Goal: Entertainment & Leisure: Browse casually

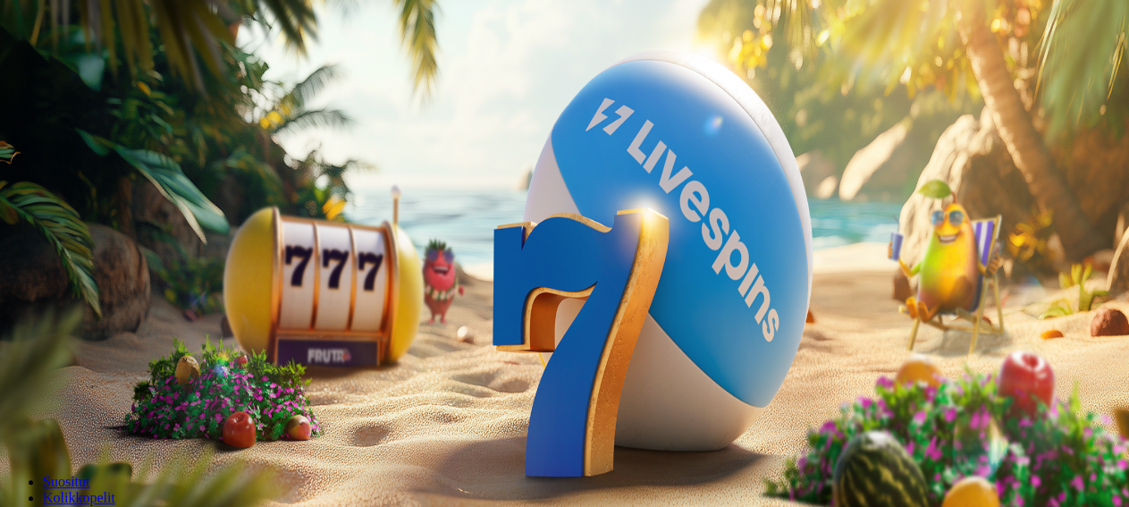
type input "***"
click at [101, 425] on button "Talleta ja pelaa" at bounding box center [54, 434] width 94 height 19
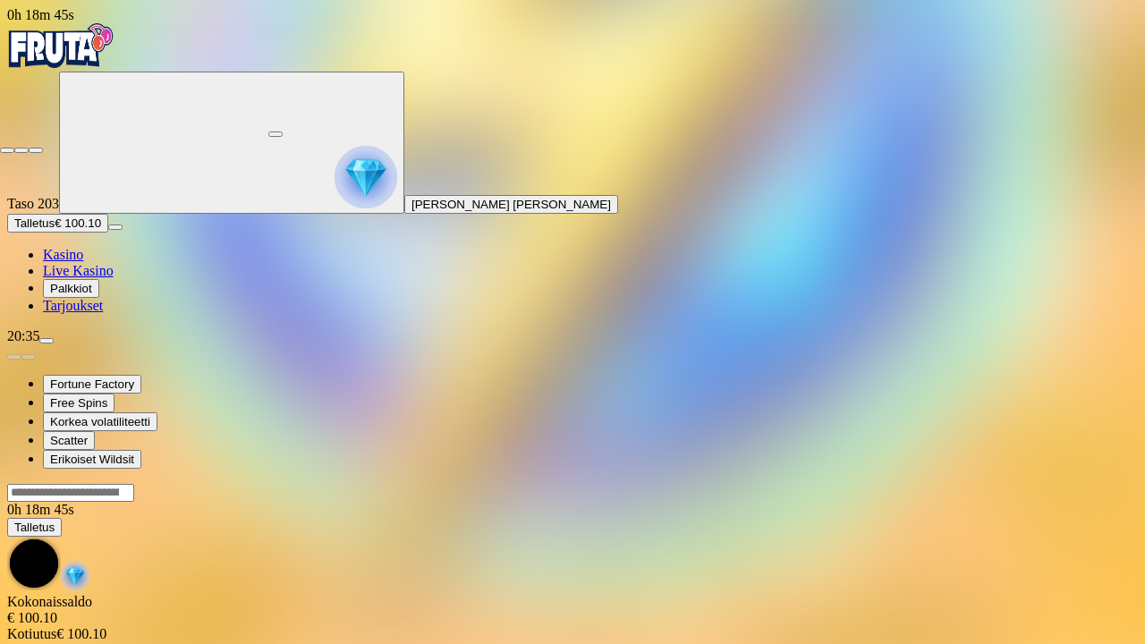
click at [36, 150] on span "fullscreen-exit icon" at bounding box center [36, 150] width 0 height 0
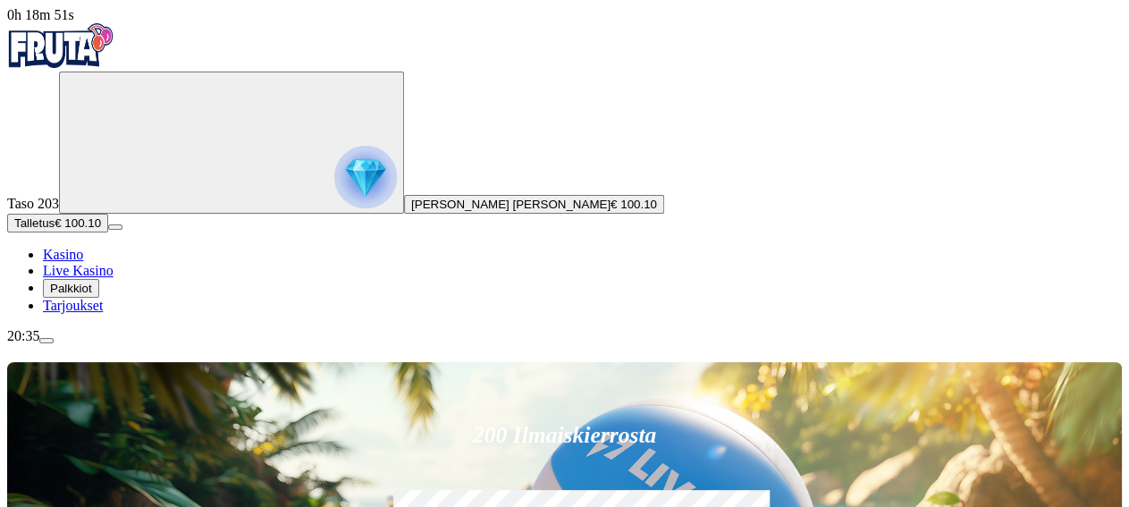
type input "***"
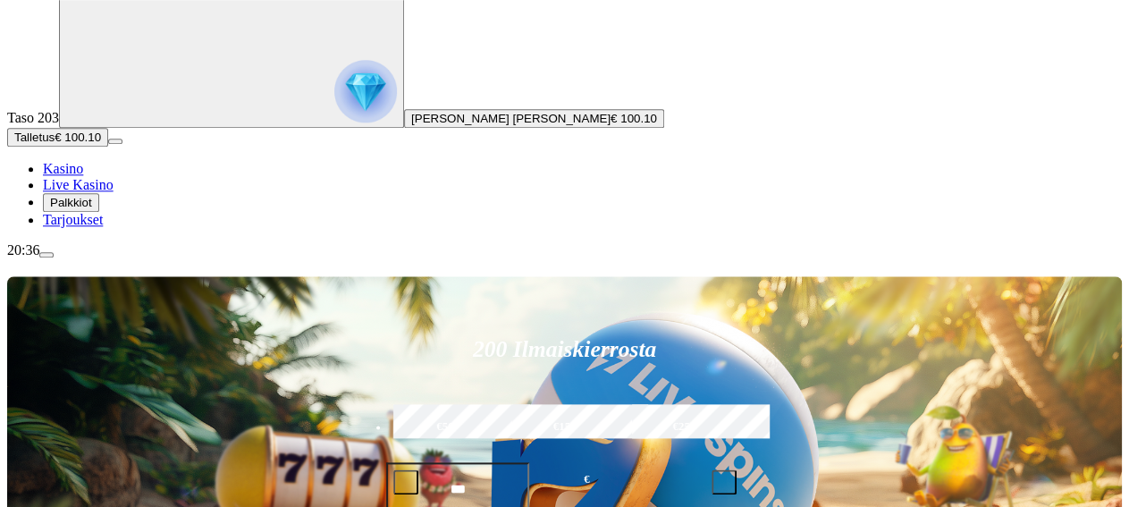
scroll to position [93, 0]
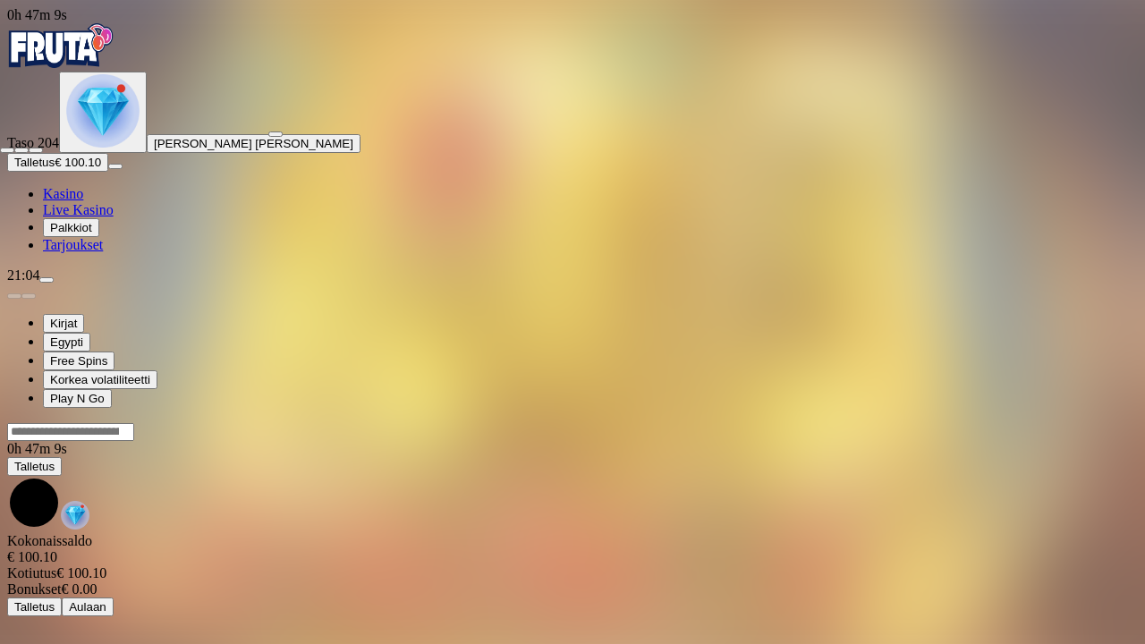
click at [36, 150] on span "fullscreen-exit icon" at bounding box center [36, 150] width 0 height 0
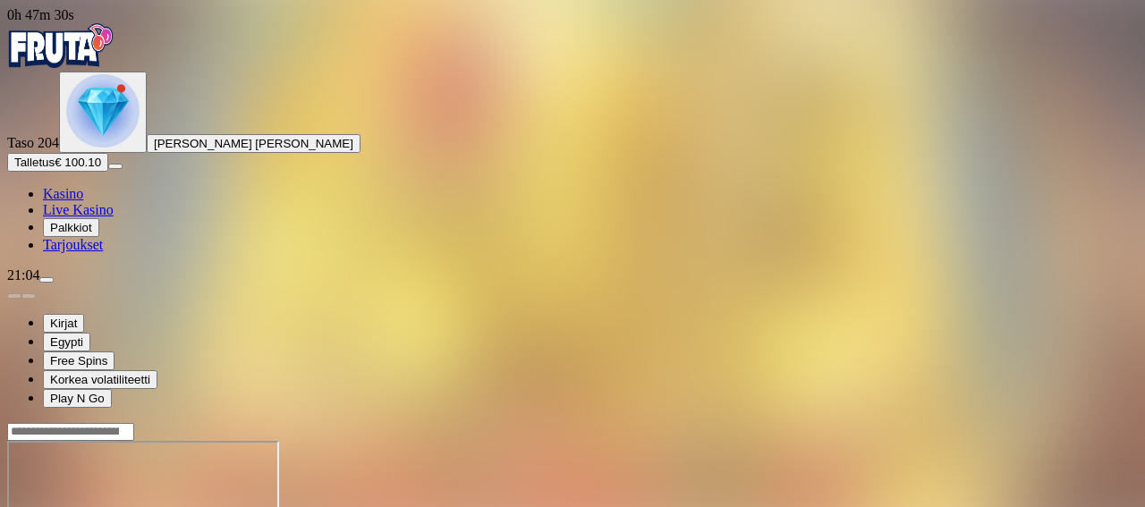
click at [695, 422] on header at bounding box center [572, 431] width 1130 height 19
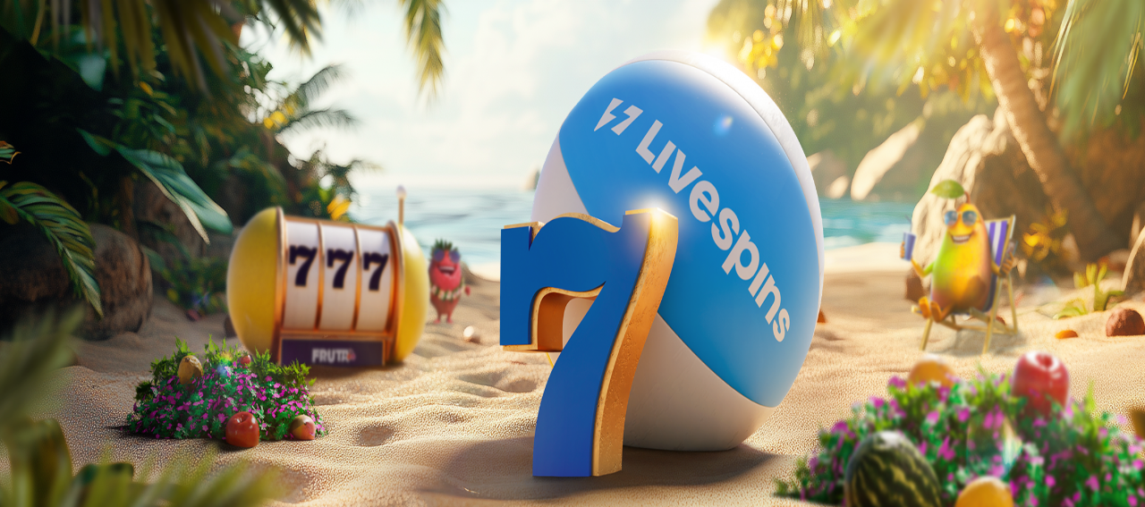
drag, startPoint x: 1122, startPoint y: 47, endPoint x: 1142, endPoint y: 15, distance: 37.7
click at [1128, 401] on div at bounding box center [572, 401] width 1130 height 0
click at [604, 167] on div "Aloita pelaaminen" at bounding box center [572, 213] width 1130 height 92
click at [115, 72] on span "Kirjaudu" at bounding box center [137, 64] width 44 height 13
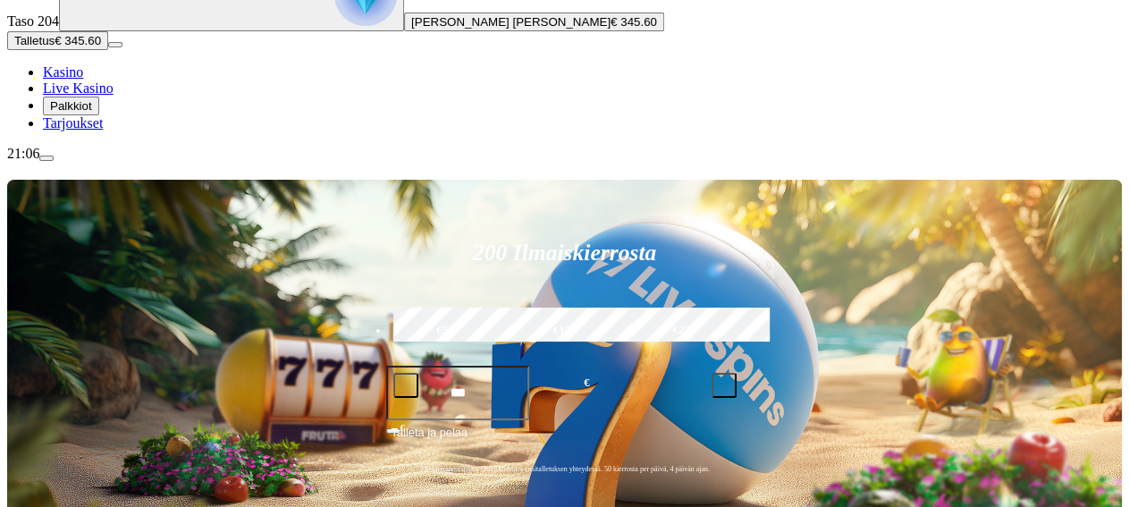
scroll to position [184, 0]
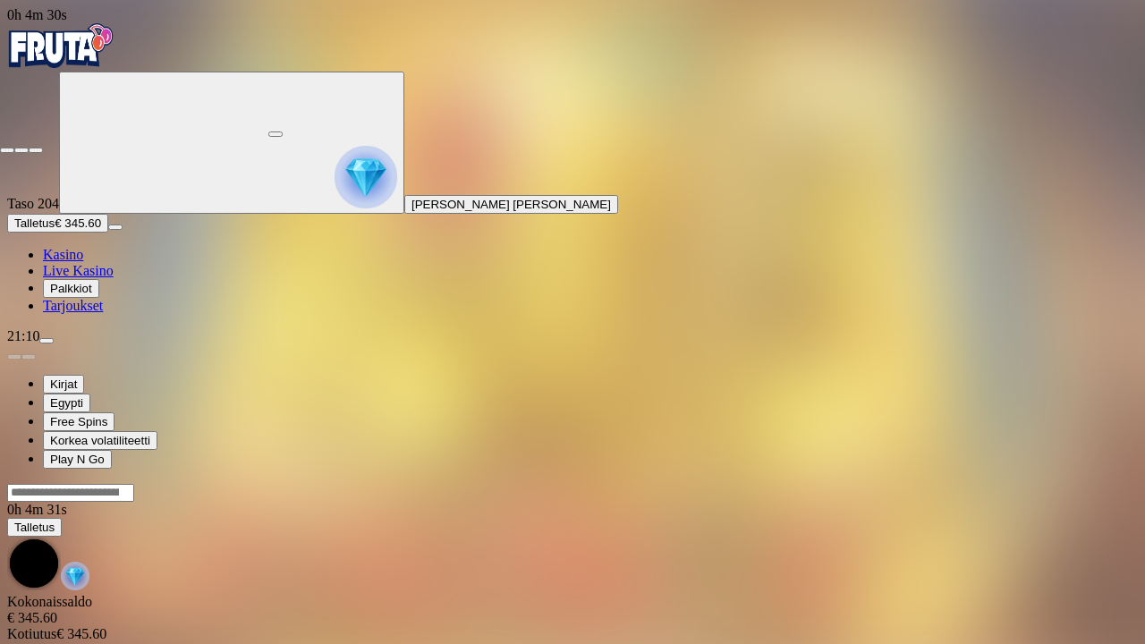
click at [43, 148] on button "button" at bounding box center [36, 150] width 14 height 5
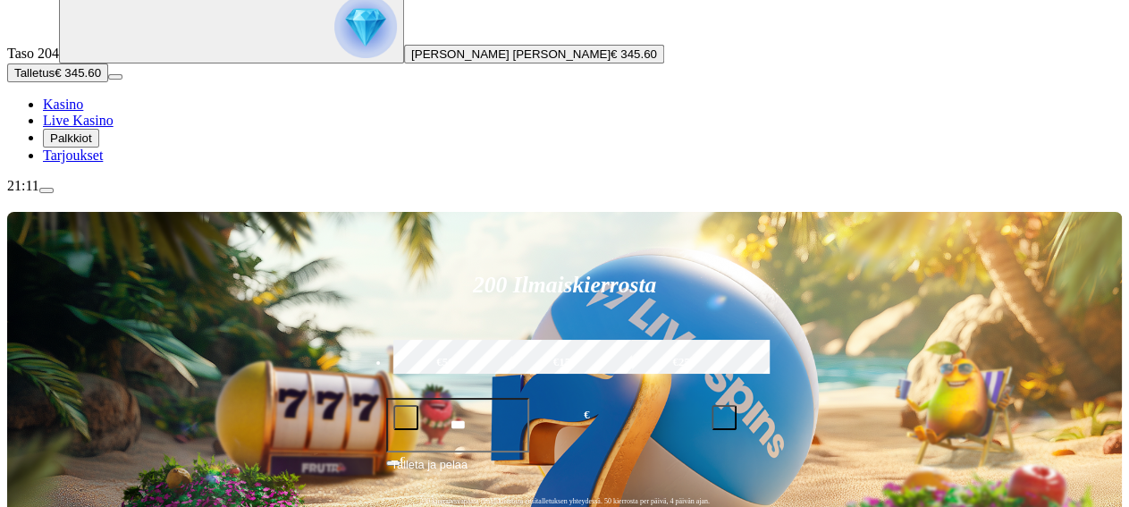
scroll to position [165, 0]
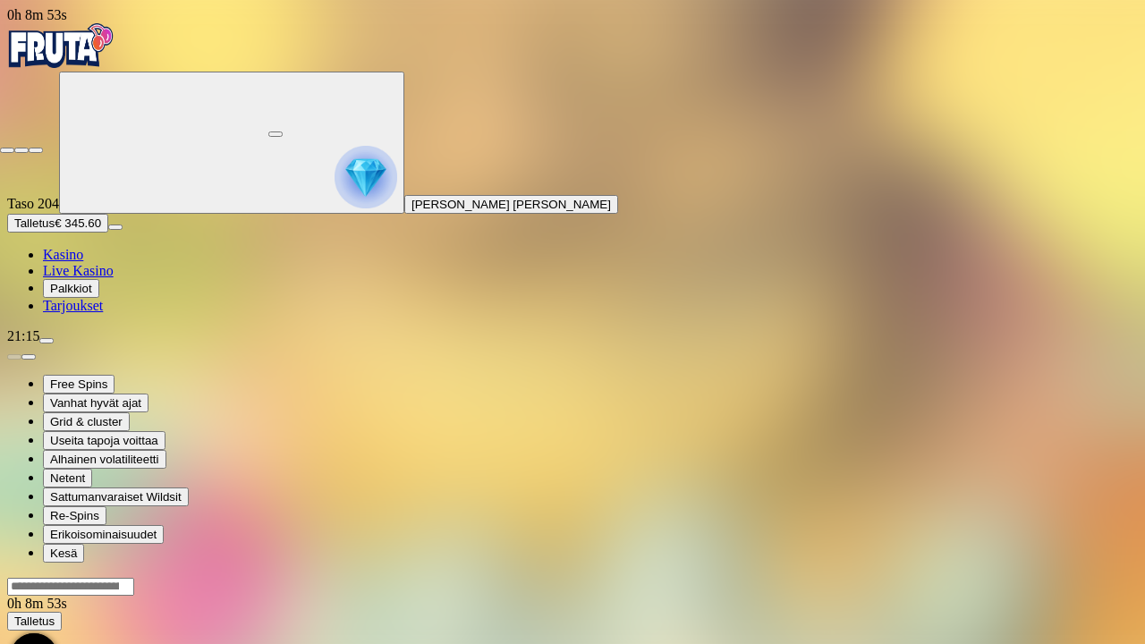
click at [36, 150] on span "fullscreen-exit icon" at bounding box center [36, 150] width 0 height 0
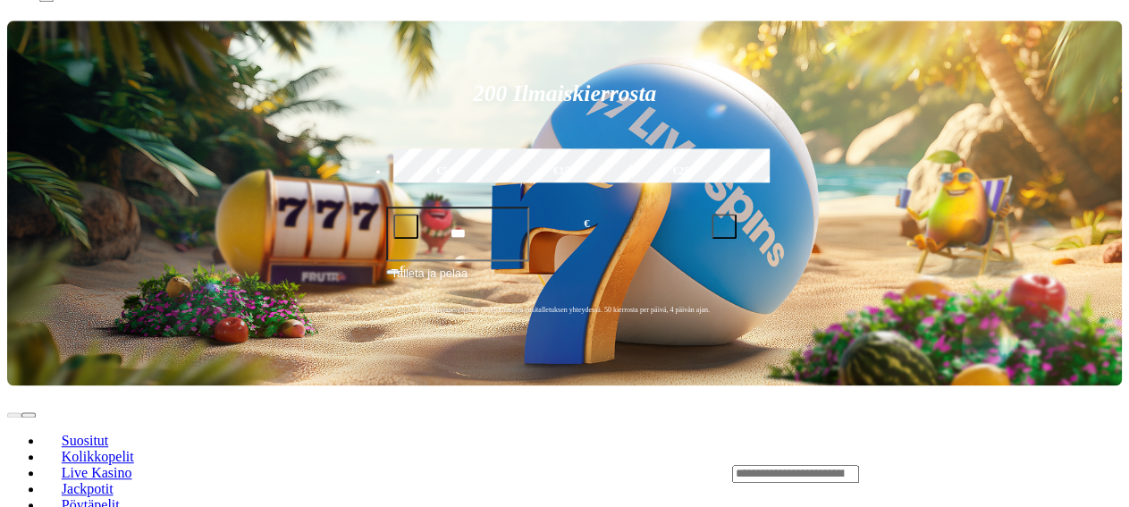
scroll to position [347, 0]
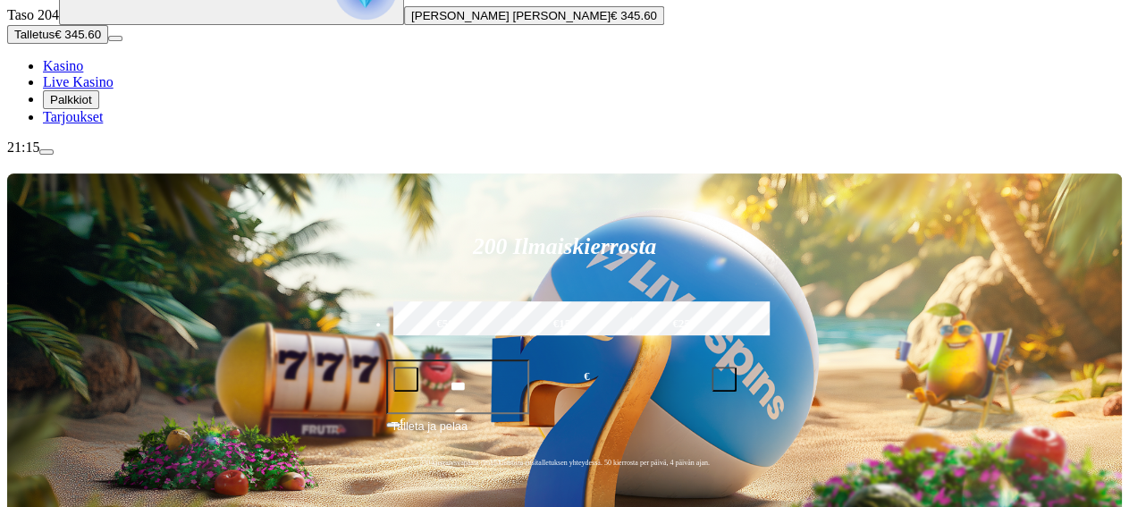
scroll to position [227, 0]
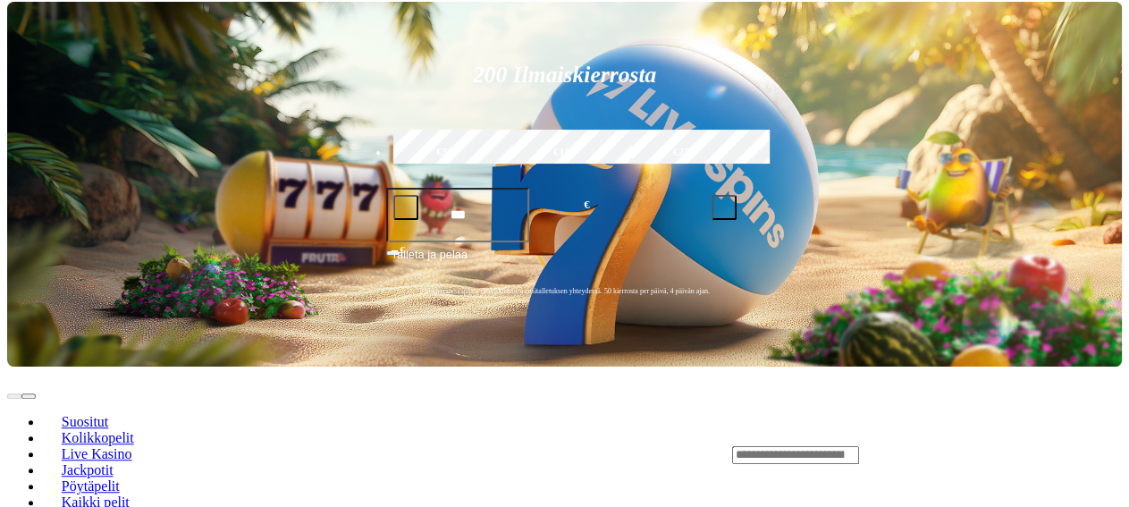
scroll to position [367, 0]
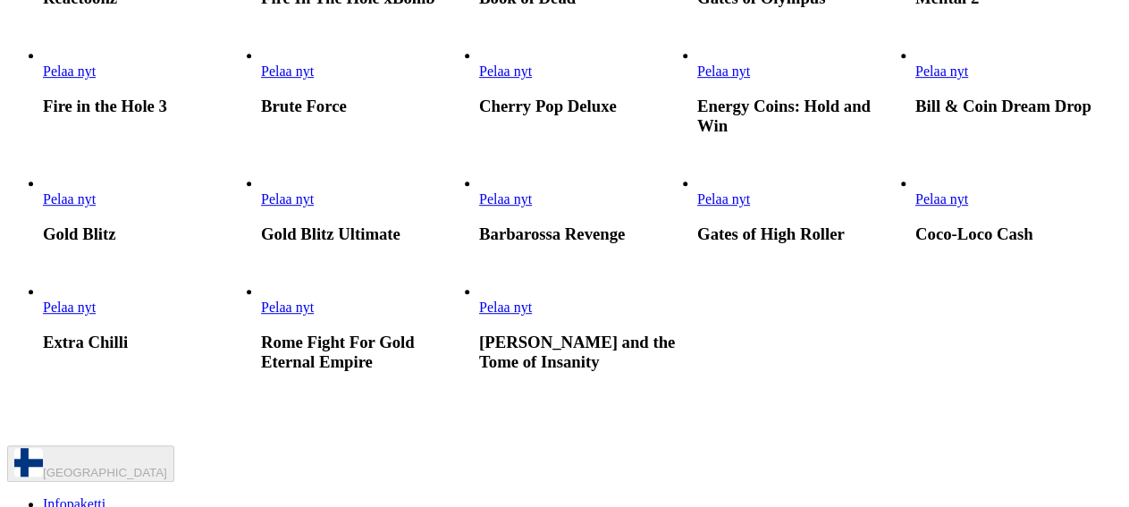
scroll to position [757, 0]
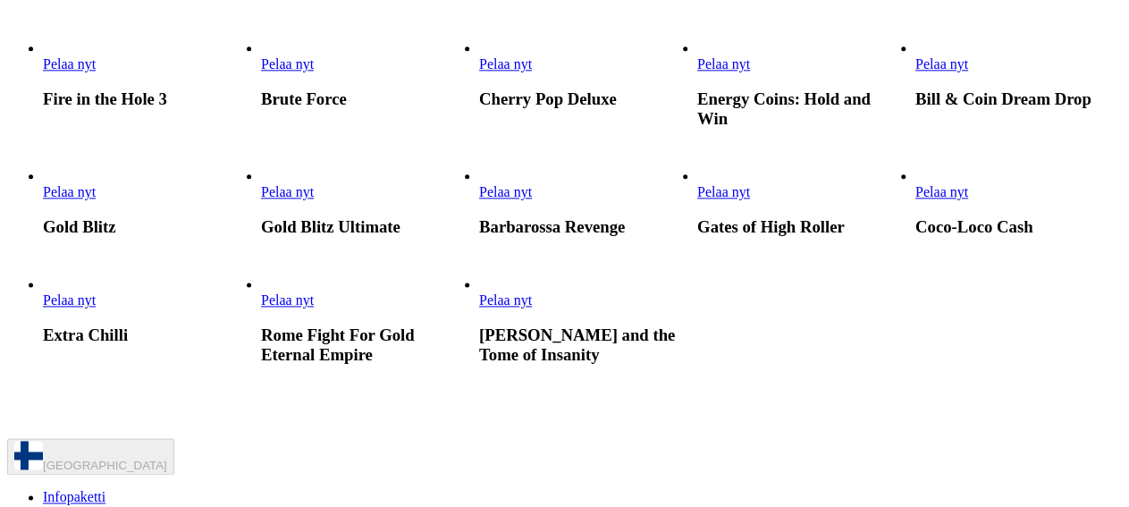
click at [314, 199] on span "Pelaa nyt" at bounding box center [287, 191] width 53 height 15
